Goal: Obtain resource: Download file/media

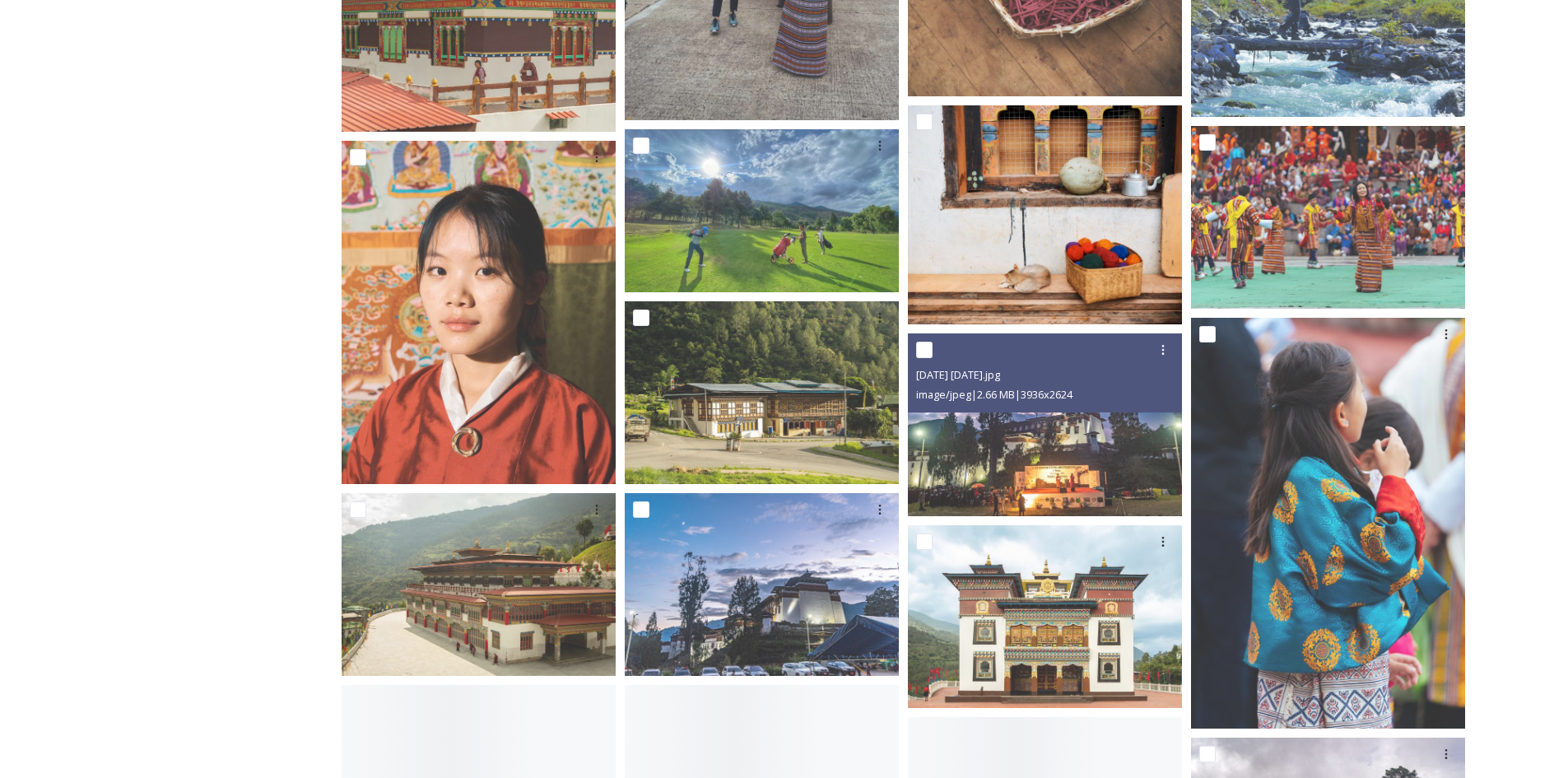
scroll to position [4940, 0]
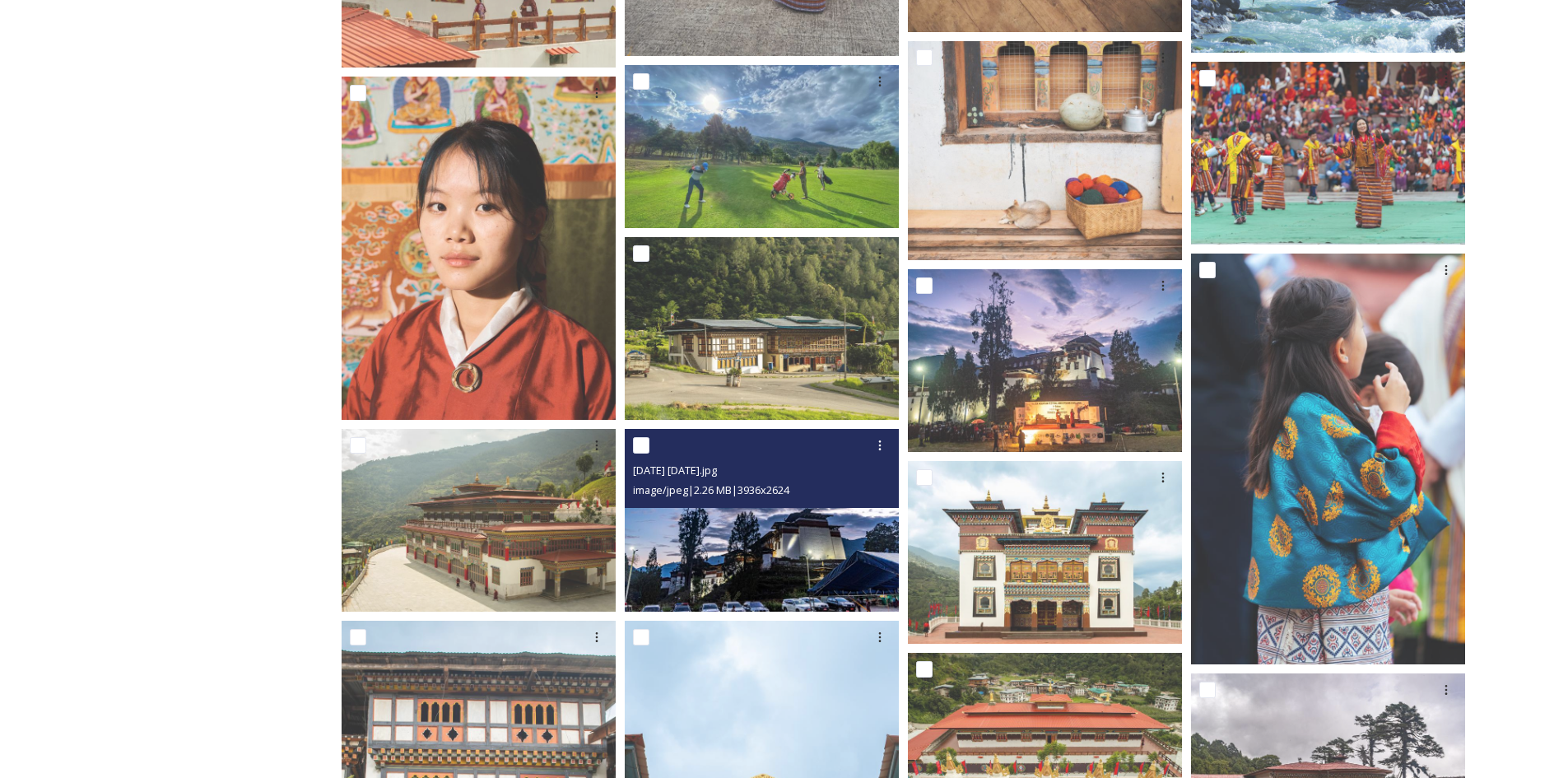
click at [801, 522] on img at bounding box center [762, 520] width 274 height 183
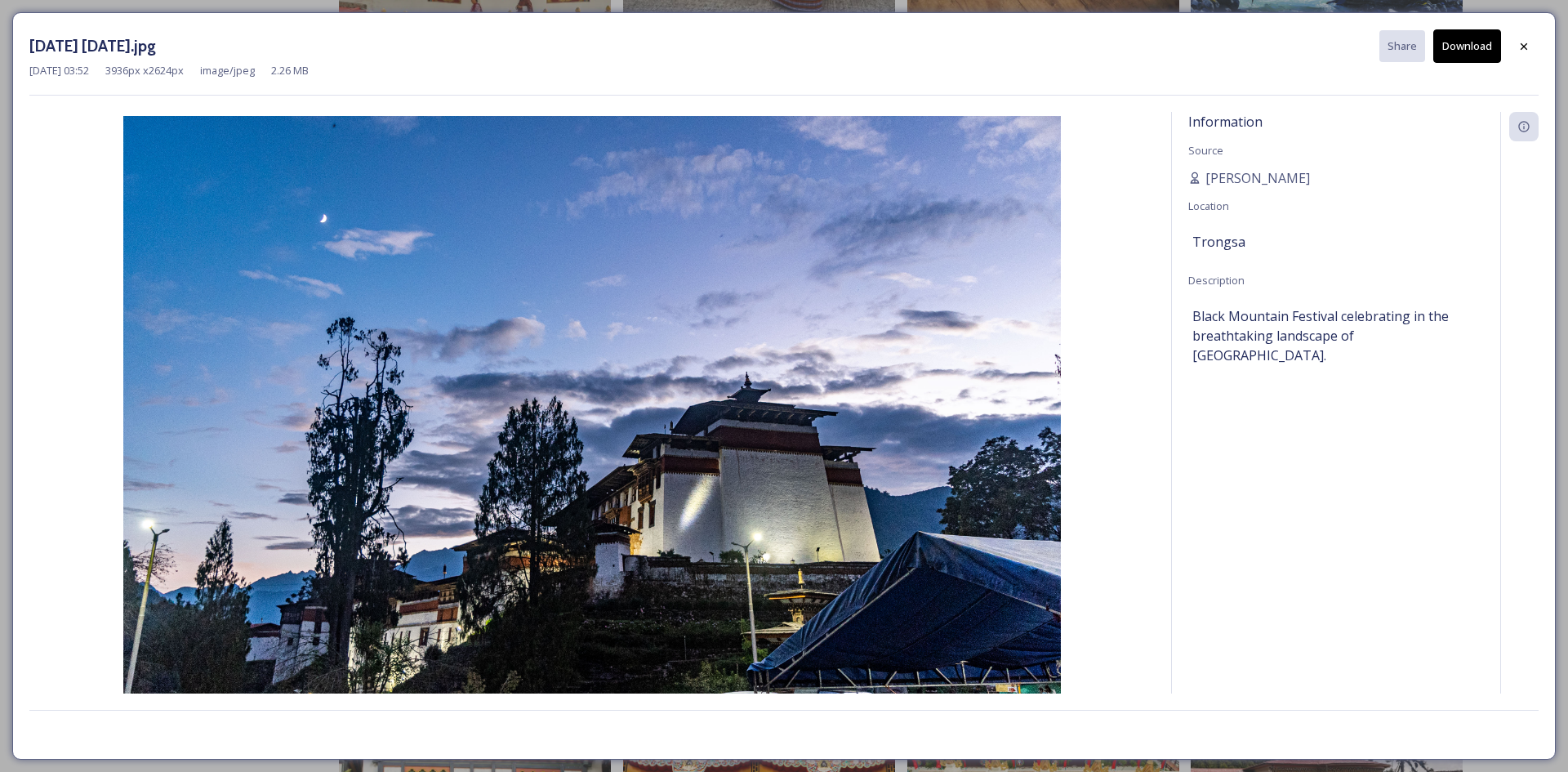
click at [1523, 53] on div at bounding box center [1524, 47] width 30 height 30
